Goal: Check status: Check status

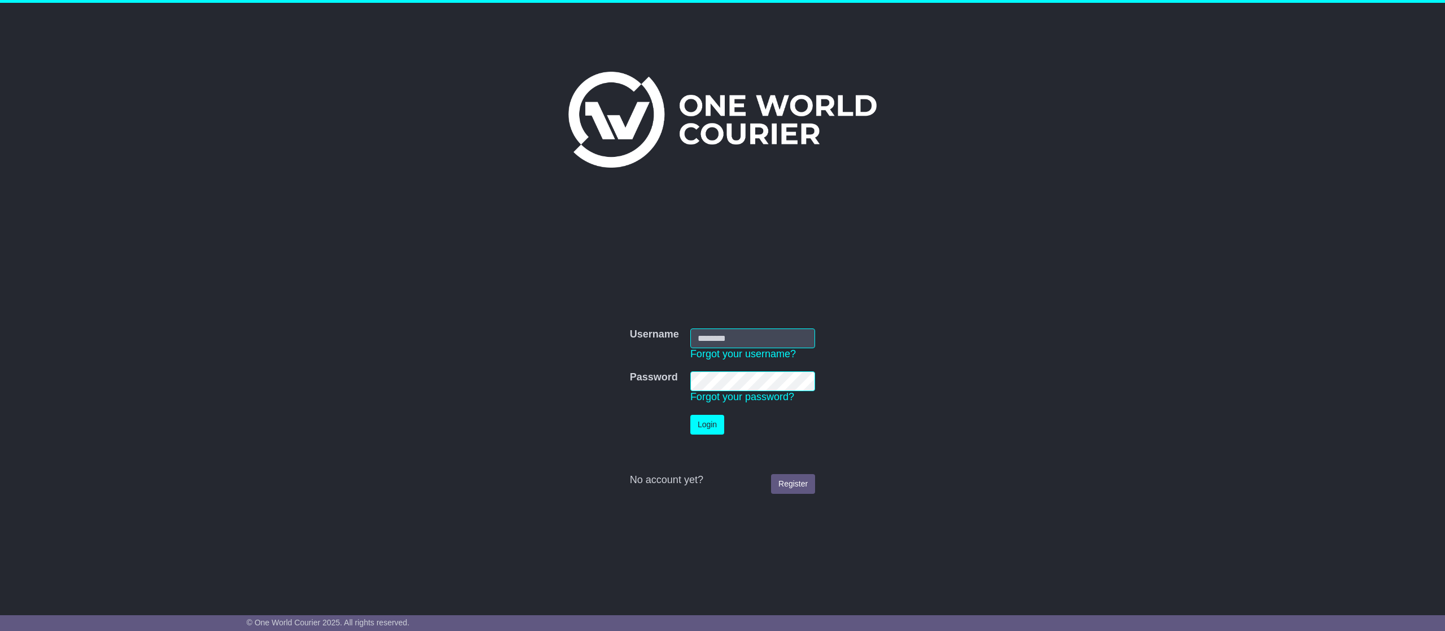
type input "**********"
click at [710, 422] on button "Login" at bounding box center [708, 425] width 34 height 20
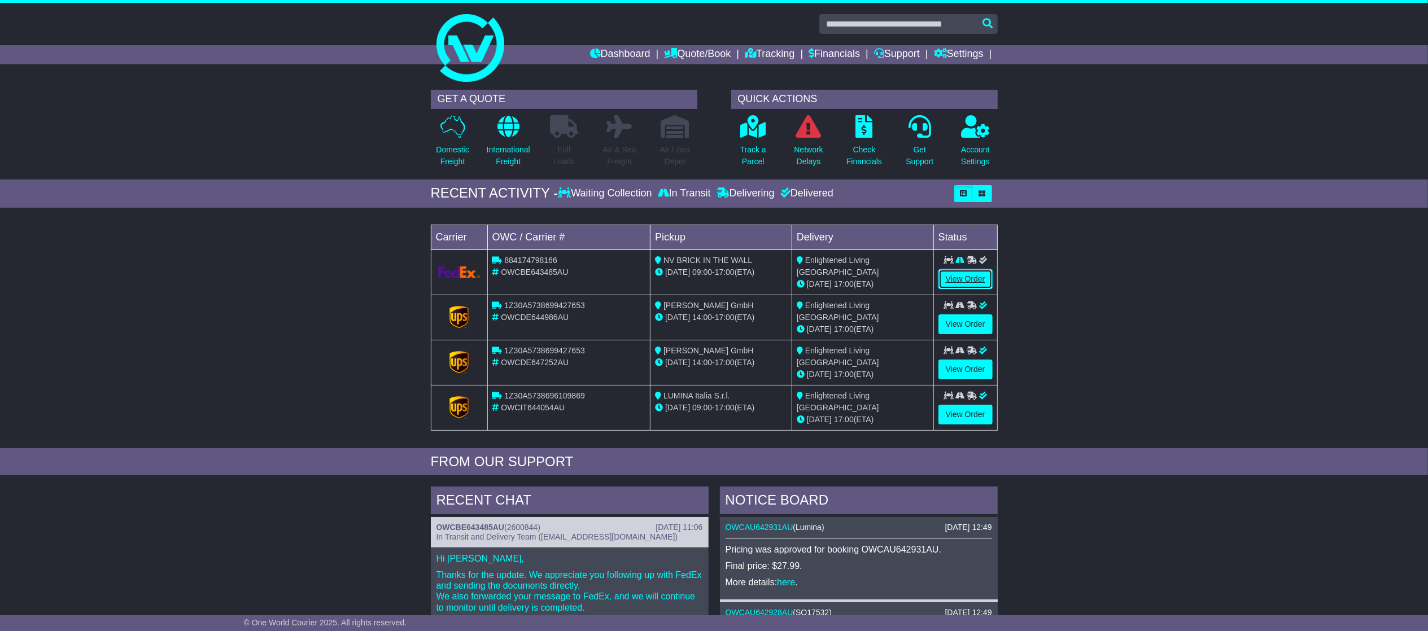
click at [967, 271] on link "View Order" at bounding box center [965, 279] width 54 height 20
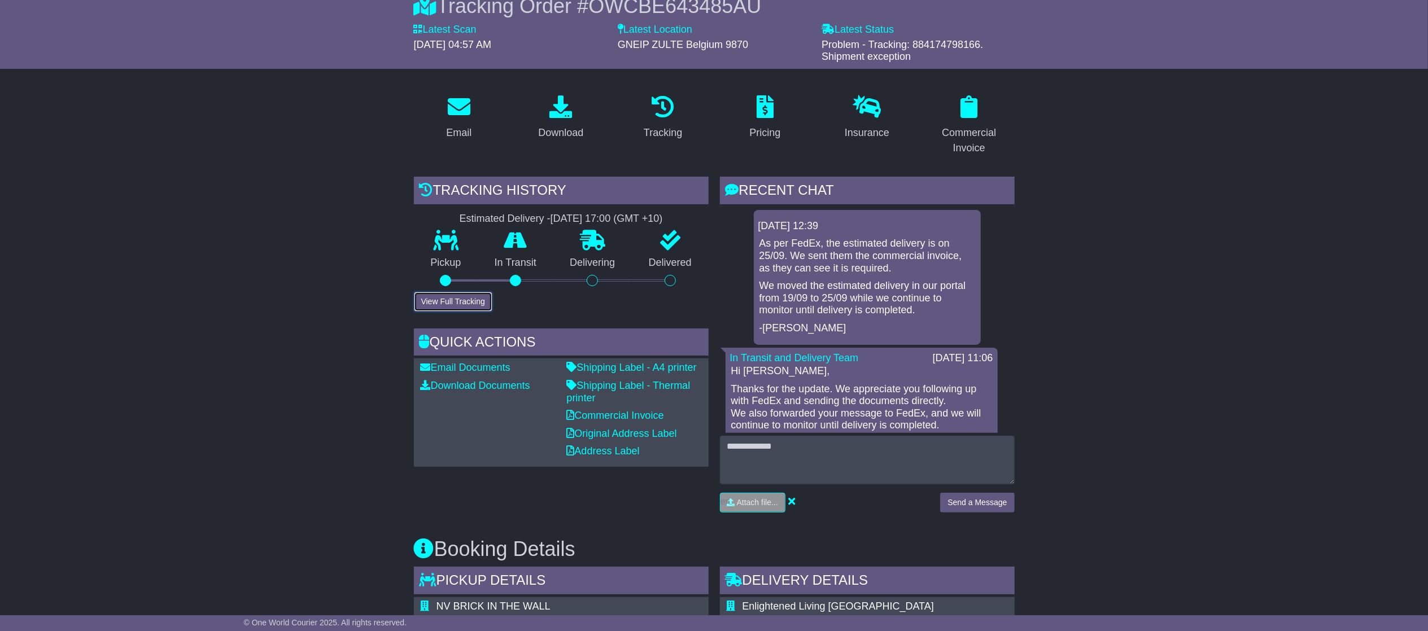
click at [449, 299] on button "View Full Tracking" at bounding box center [453, 302] width 78 height 20
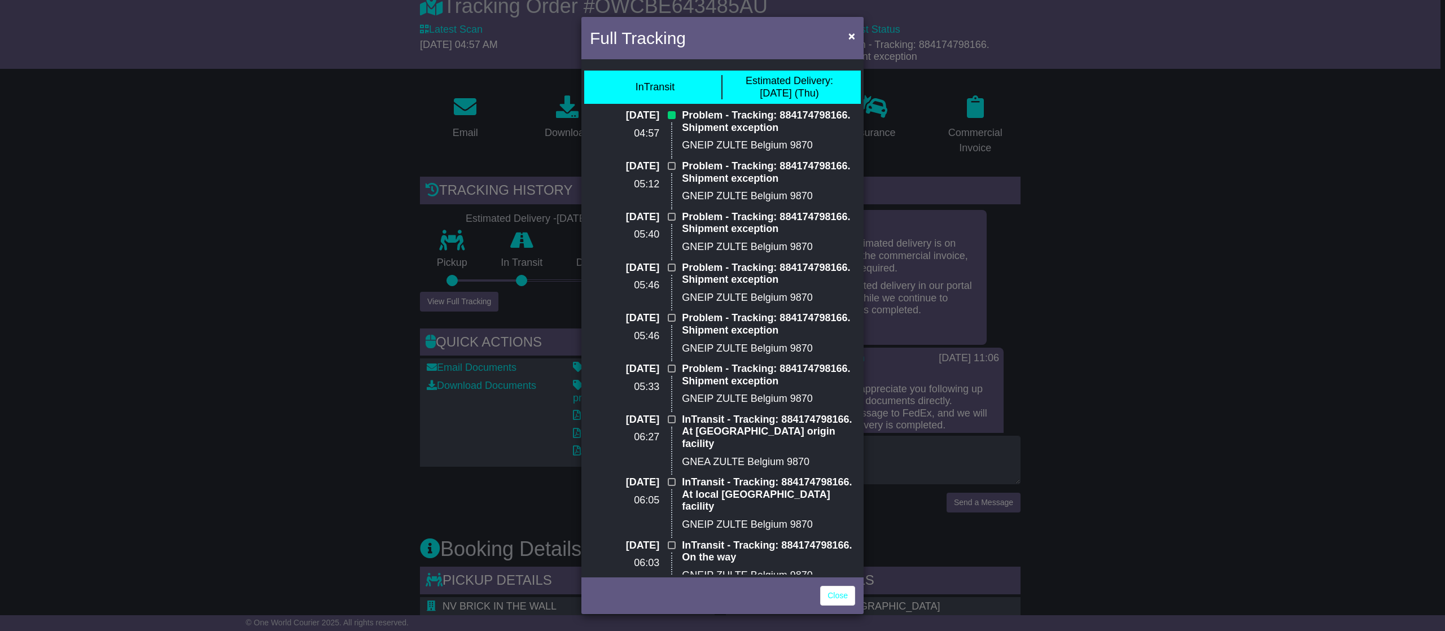
drag, startPoint x: 842, startPoint y: 119, endPoint x: 832, endPoint y: 124, distance: 11.9
click at [833, 126] on p "Problem - Tracking: 884174798166. Shipment exception" at bounding box center [768, 122] width 173 height 24
click at [841, 117] on p "Problem - Tracking: 884174798166. Shipment exception" at bounding box center [768, 122] width 173 height 24
drag, startPoint x: 846, startPoint y: 114, endPoint x: 782, endPoint y: 117, distance: 63.9
click at [785, 122] on p "Problem - Tracking: 884174798166. Shipment exception" at bounding box center [768, 122] width 173 height 24
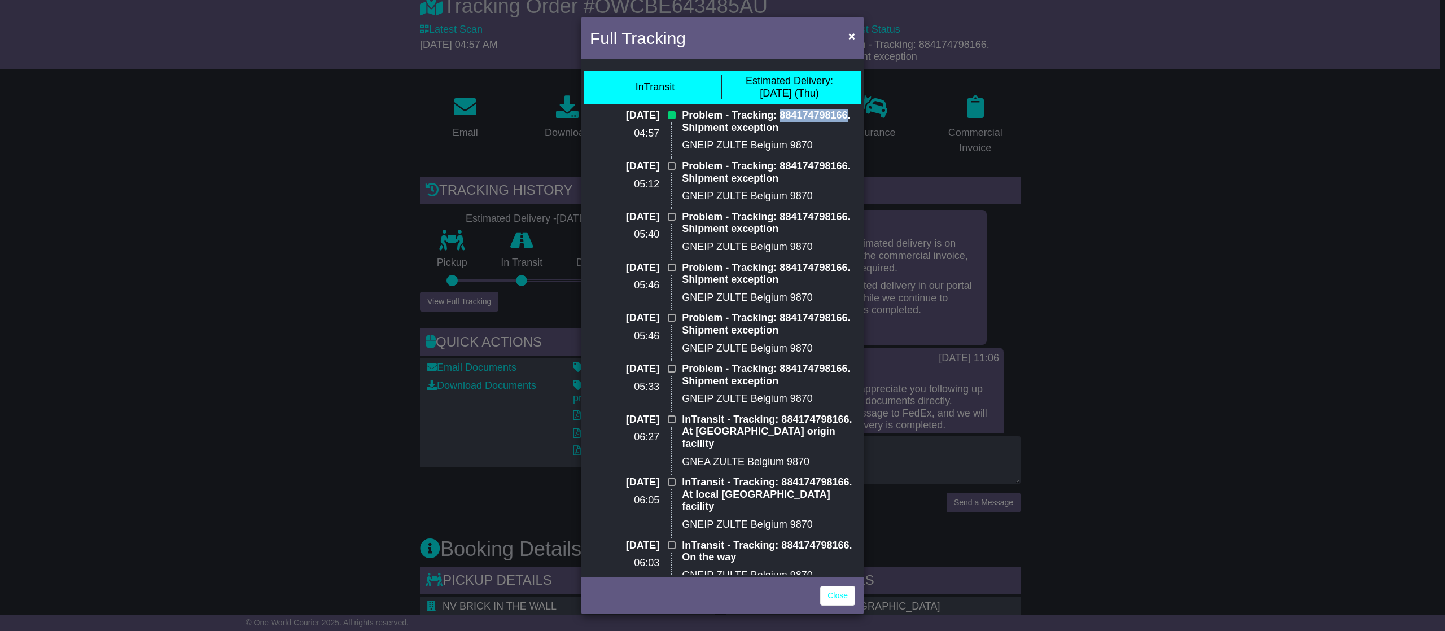
drag, startPoint x: 778, startPoint y: 117, endPoint x: 841, endPoint y: 106, distance: 63.8
click at [845, 113] on p "Problem - Tracking: 884174798166. Shipment exception" at bounding box center [768, 122] width 173 height 24
copy p "884174798166"
